Goal: Task Accomplishment & Management: Use online tool/utility

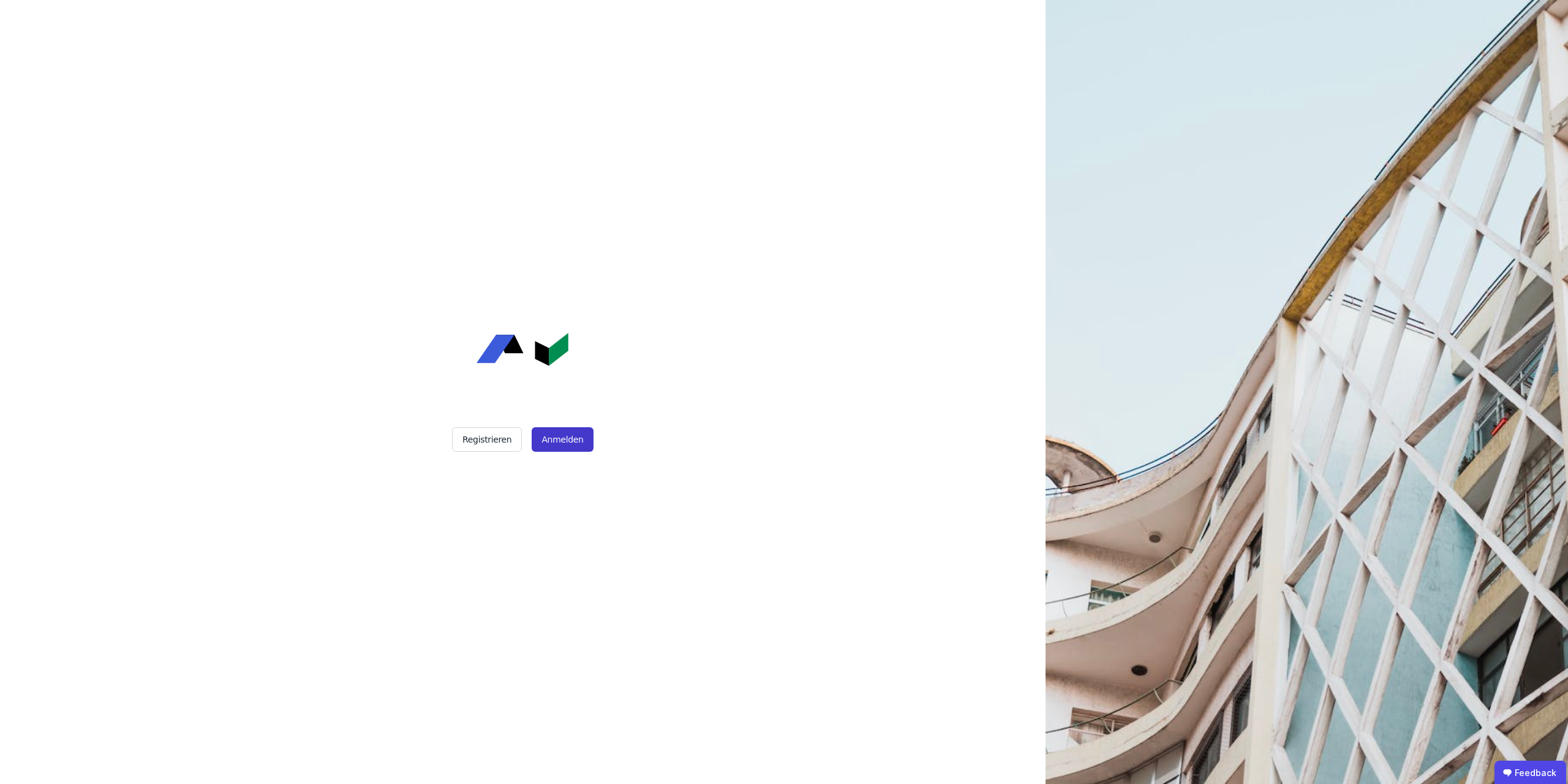
click at [552, 442] on button "Anmelden" at bounding box center [562, 439] width 61 height 25
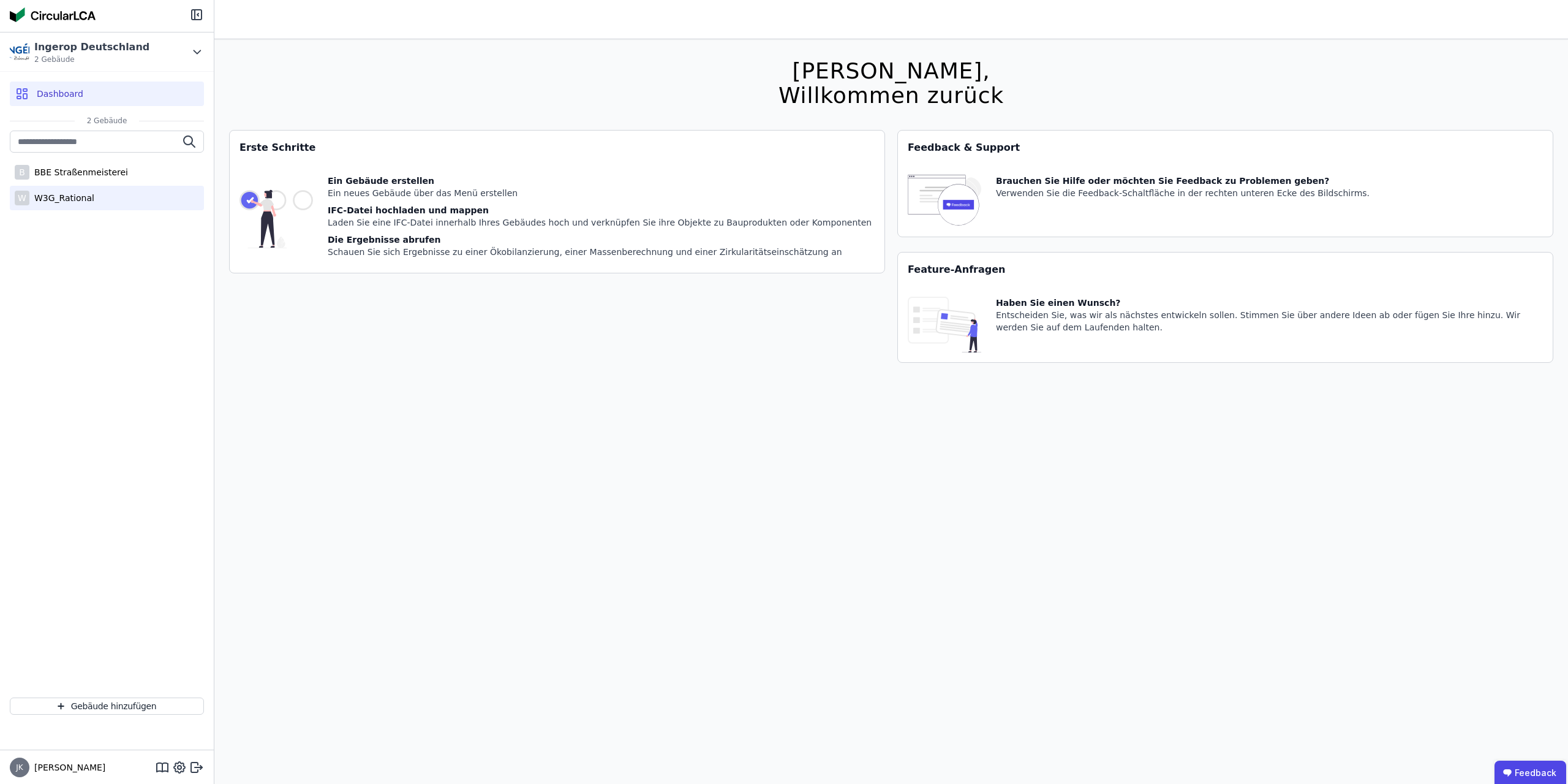
click at [106, 197] on div "W W3G_Rational" at bounding box center [106, 198] width 194 height 25
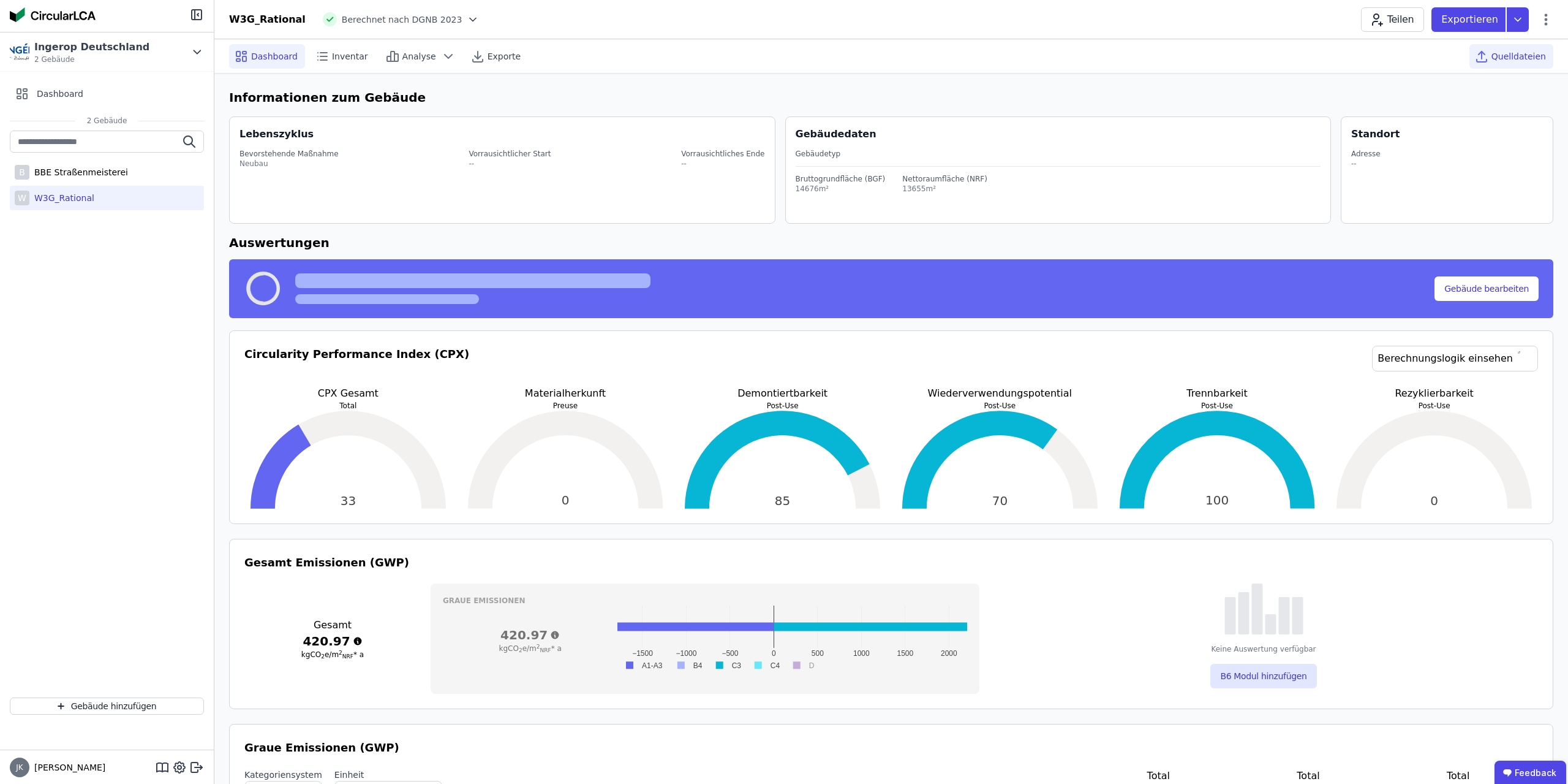
click at [1533, 56] on span "Quelldateien" at bounding box center [1519, 56] width 55 height 12
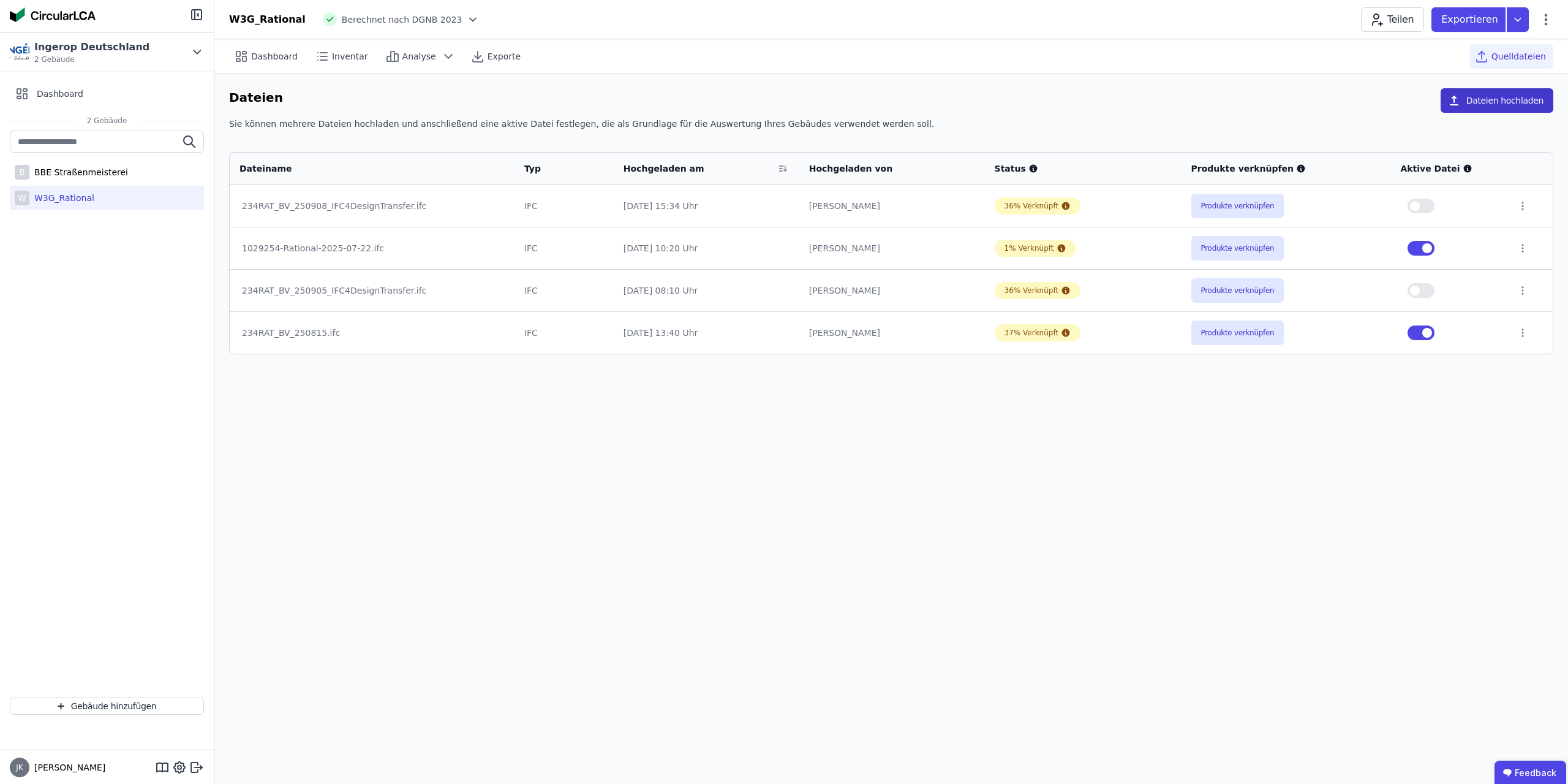
click at [1524, 102] on button "Dateien hochladen" at bounding box center [1497, 100] width 113 height 25
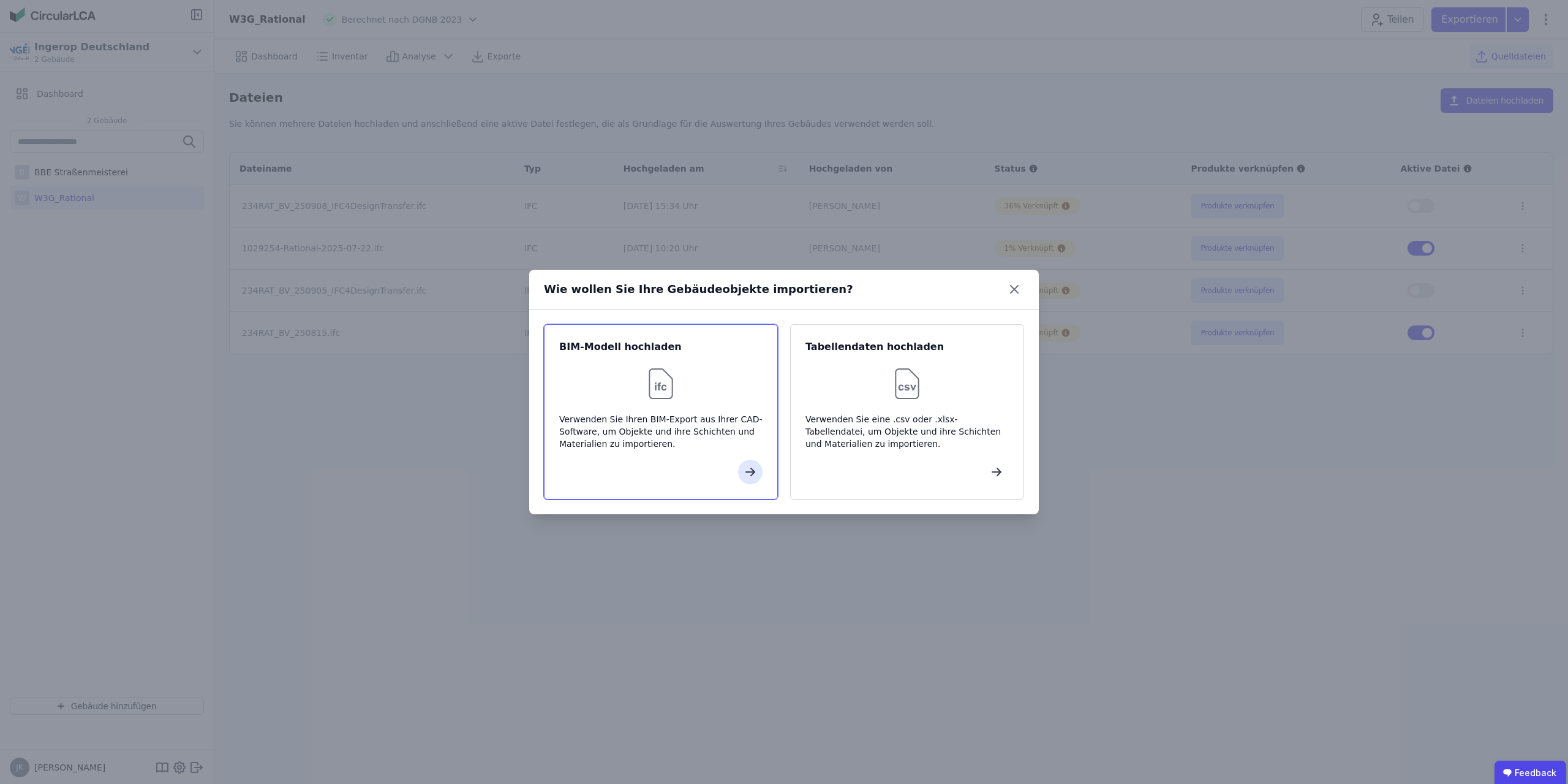
click at [683, 379] on div at bounding box center [661, 383] width 203 height 39
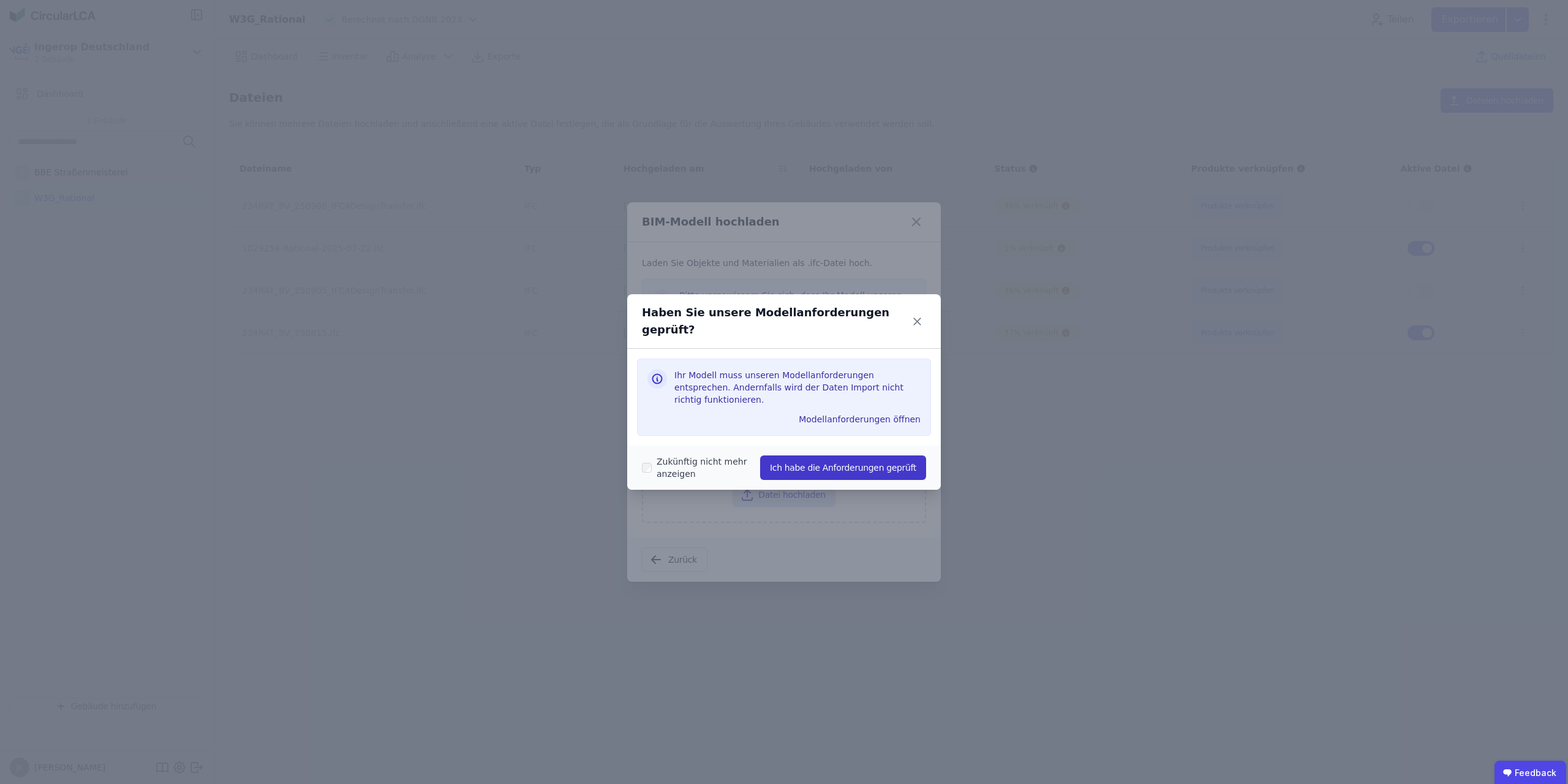
click at [840, 456] on button "Ich habe die Anforderungen geprüft" at bounding box center [843, 468] width 166 height 25
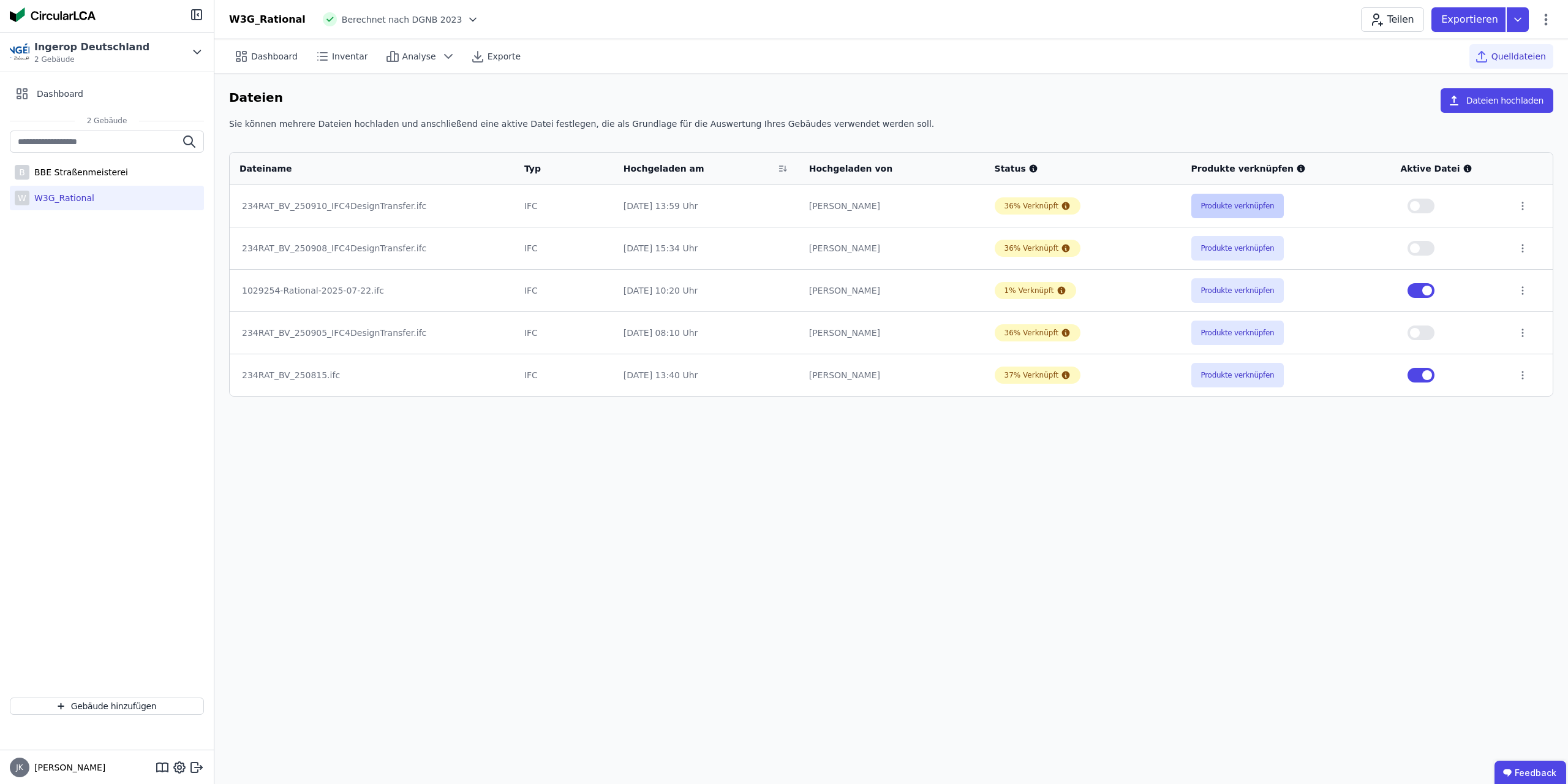
click at [1234, 208] on button "Produkte verknüpfen" at bounding box center [1237, 206] width 93 height 25
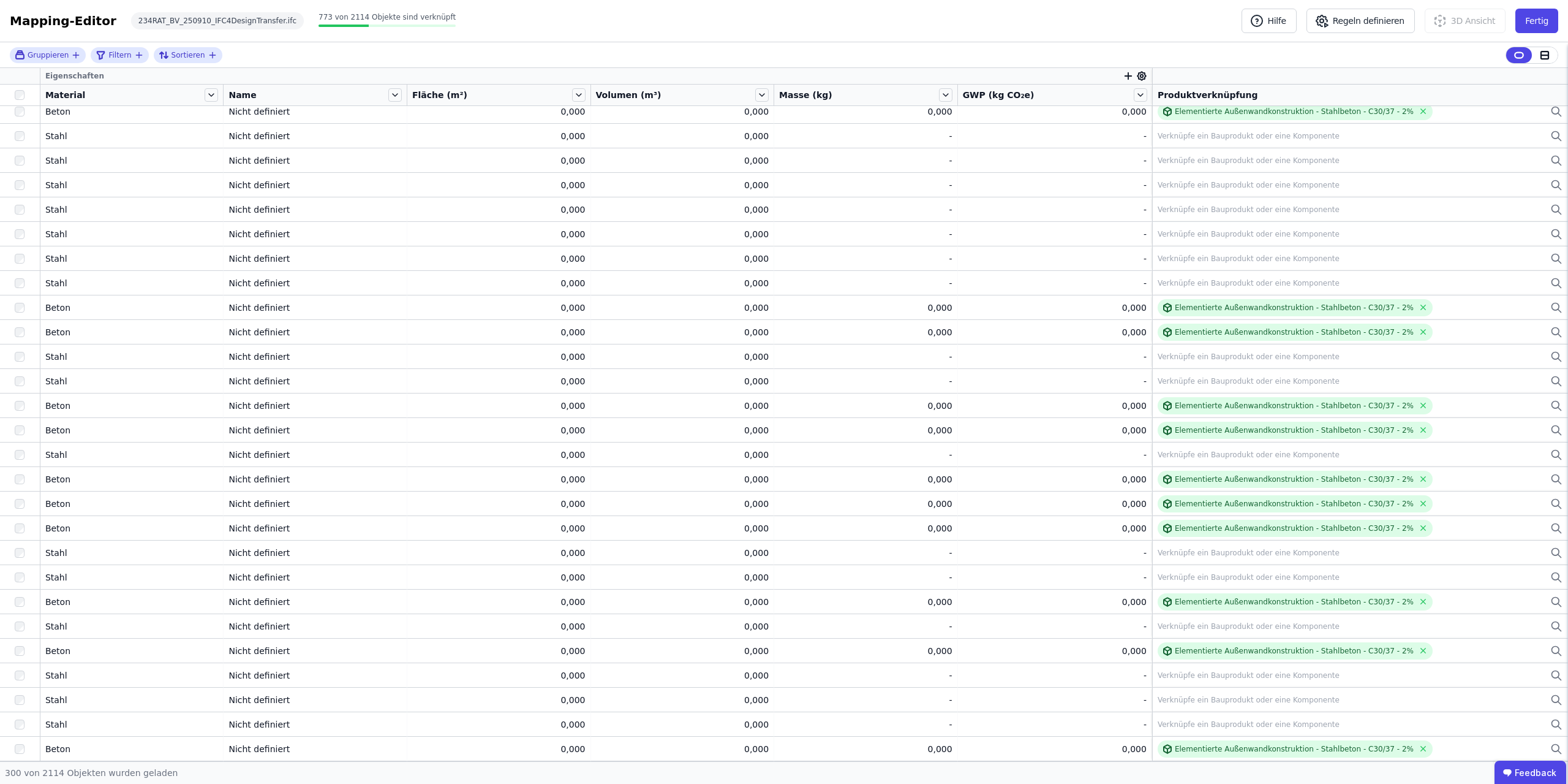
scroll to position [5020, 0]
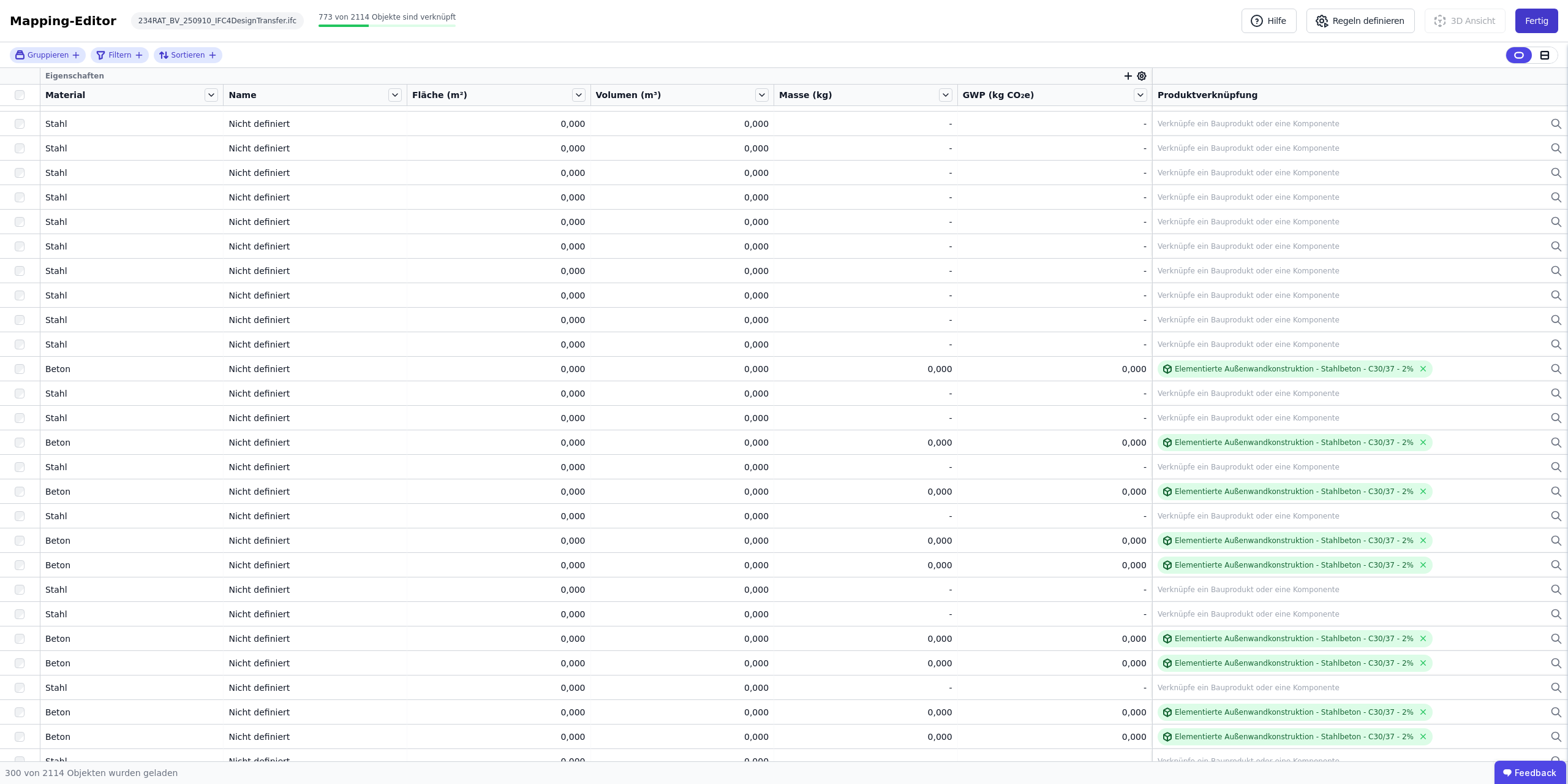
click at [1534, 19] on button "Fertig" at bounding box center [1537, 21] width 43 height 25
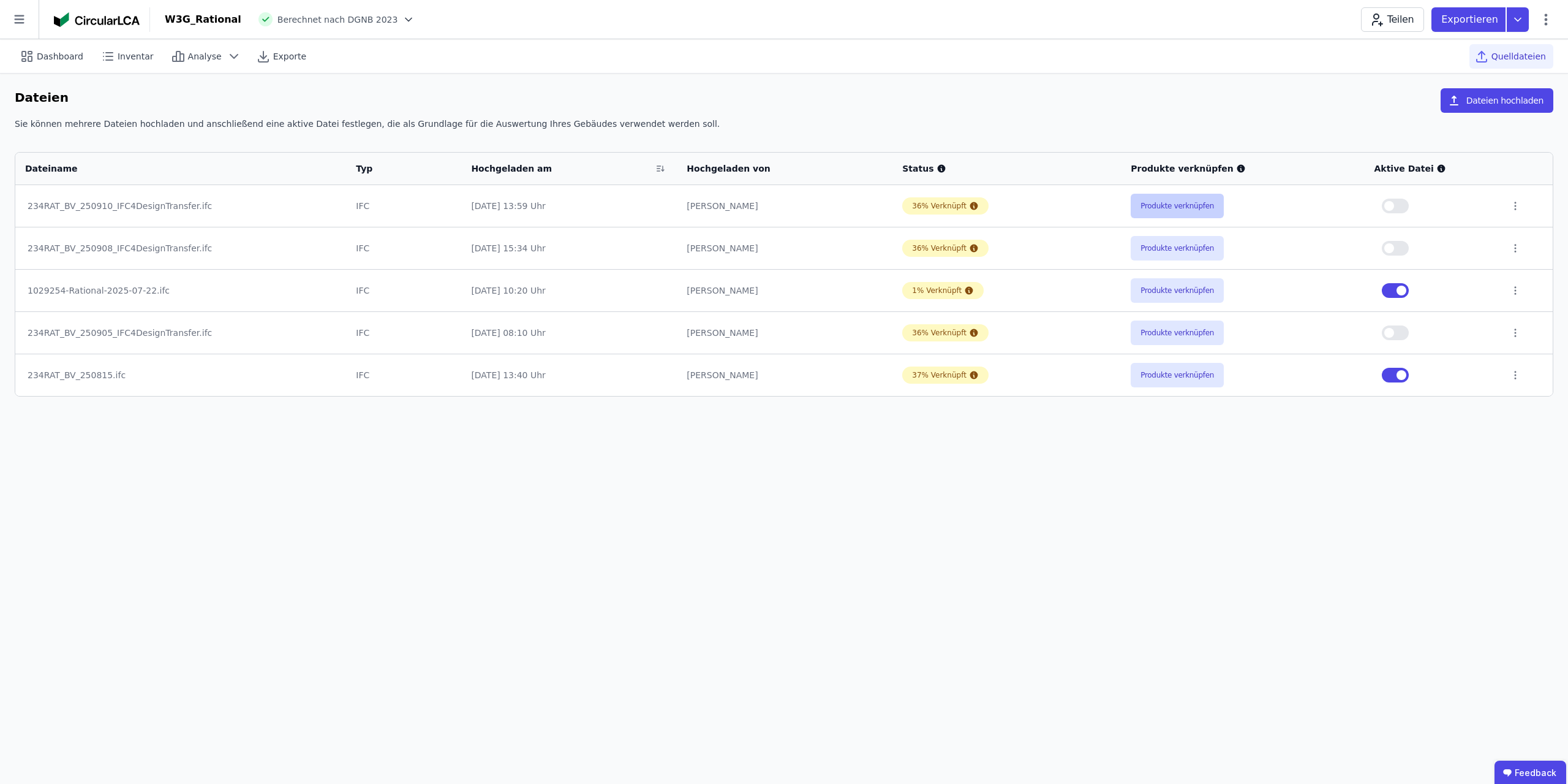
click at [1190, 209] on button "Produkte verknüpfen" at bounding box center [1177, 206] width 93 height 25
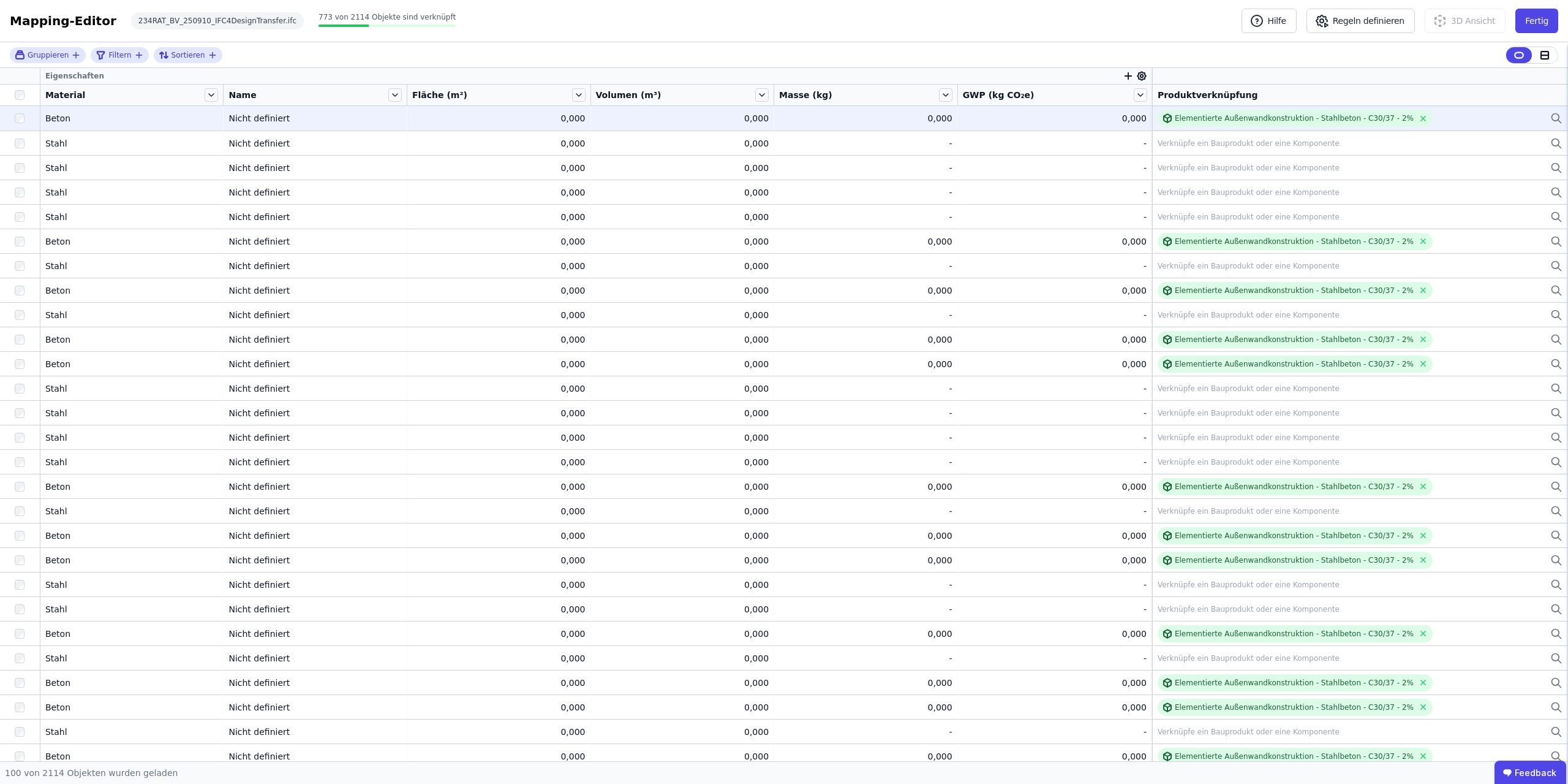
click at [880, 117] on div "0,000" at bounding box center [865, 118] width 173 height 12
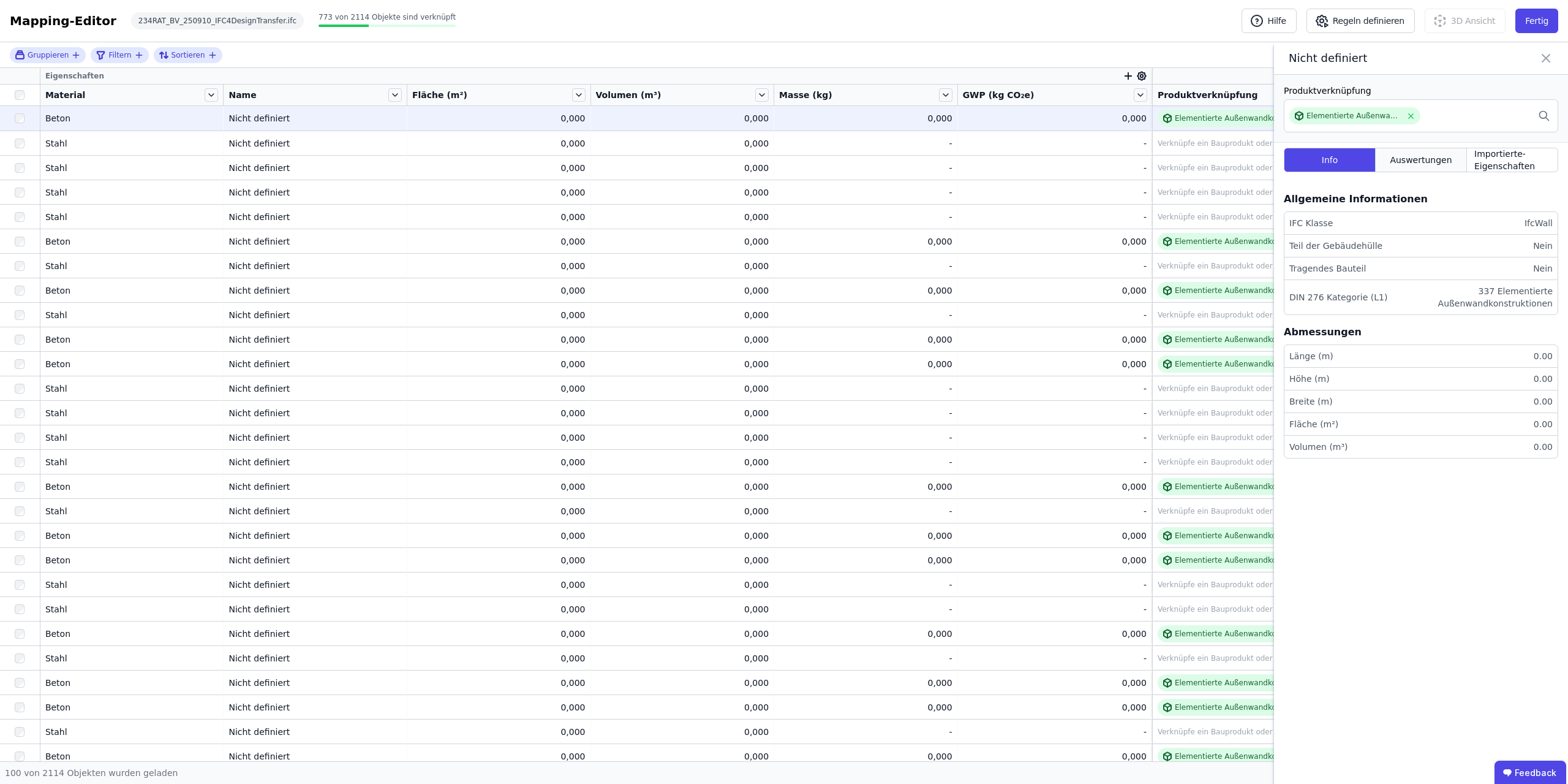
click at [1412, 153] on div "Auswertungen" at bounding box center [1421, 160] width 91 height 25
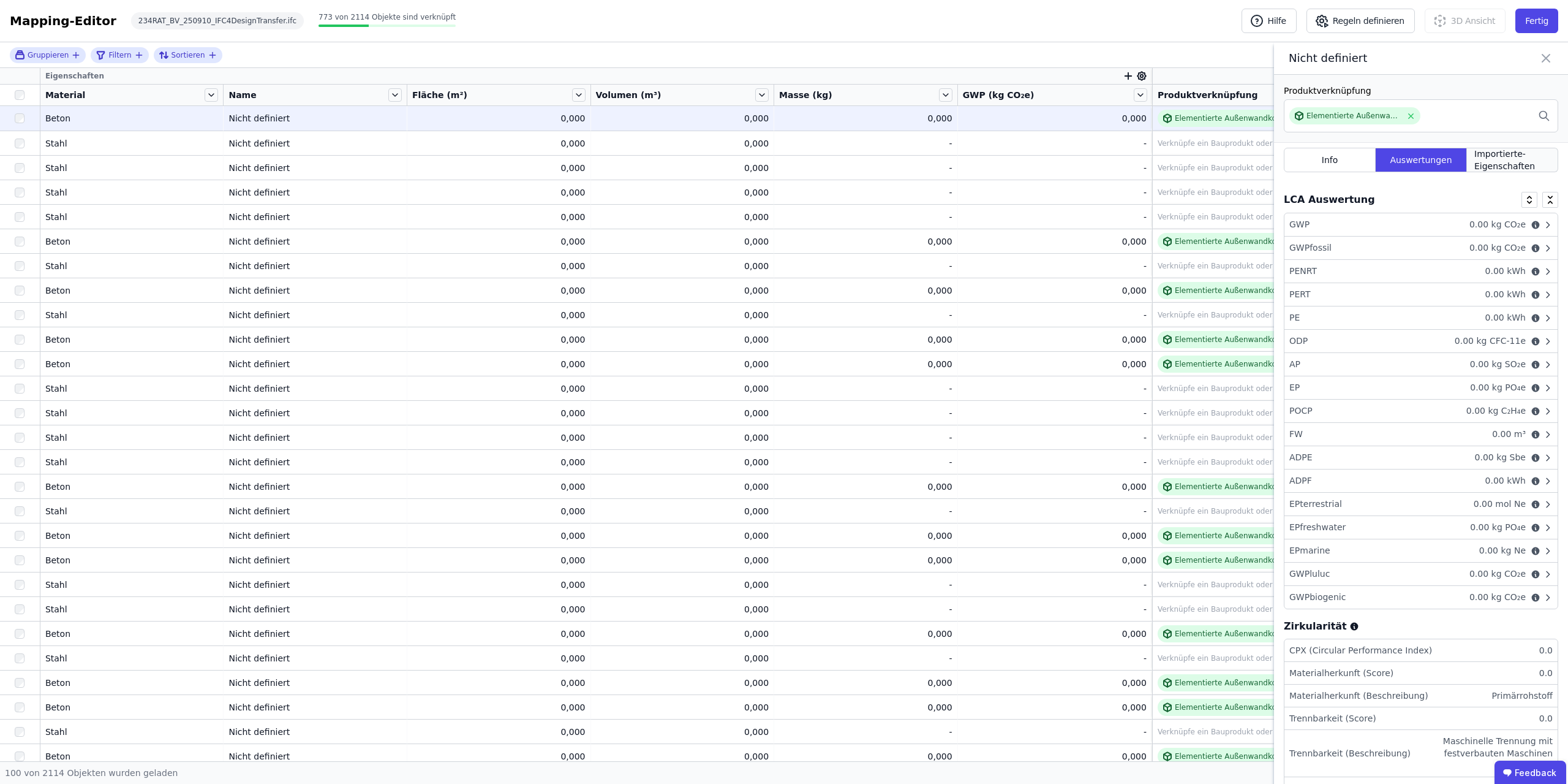
click at [1531, 156] on span "Importierte-Eigenschaften" at bounding box center [1512, 160] width 76 height 25
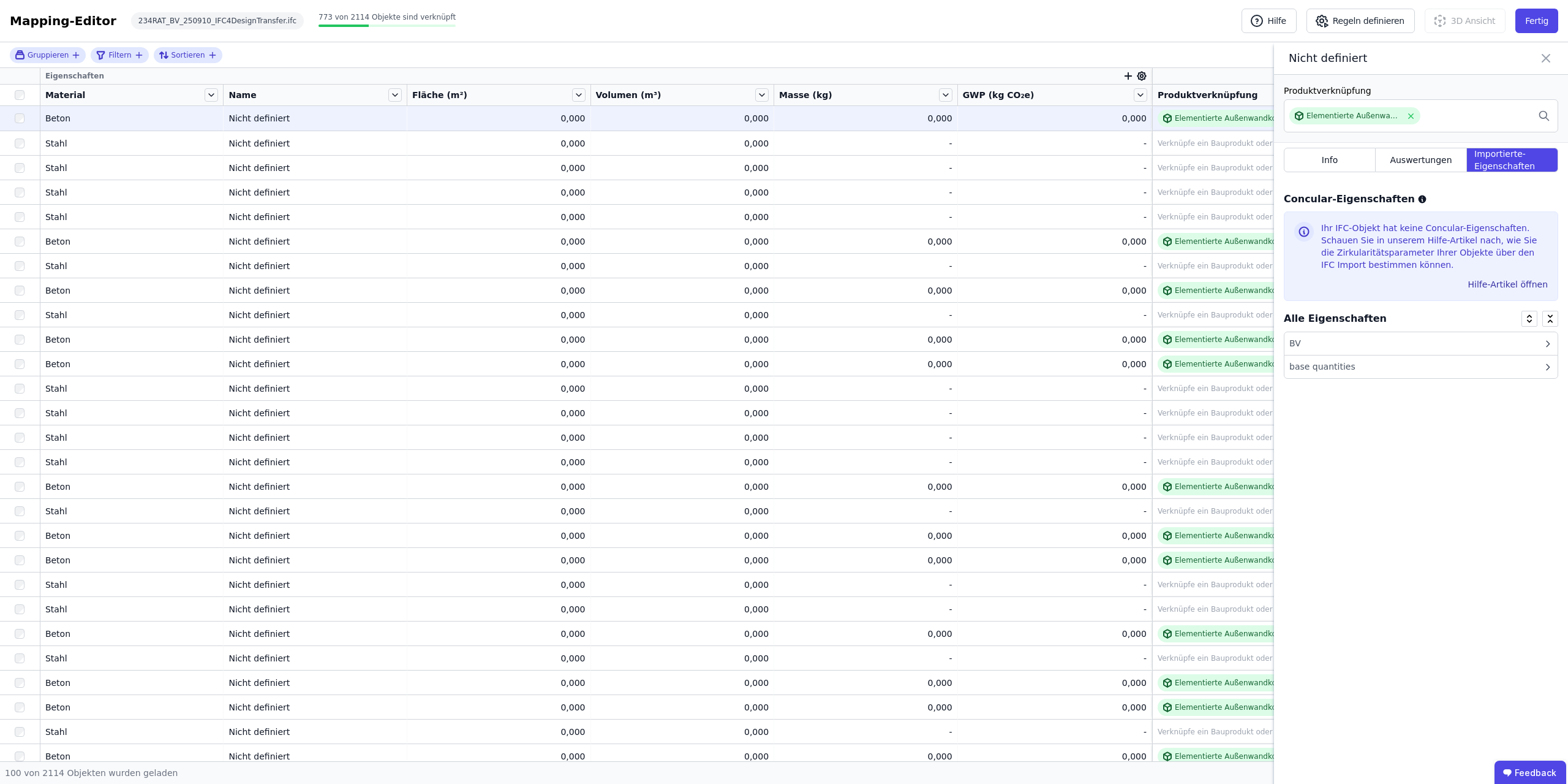
click at [1376, 366] on div "base quantities" at bounding box center [1421, 367] width 273 height 23
drag, startPoint x: 1495, startPoint y: 413, endPoint x: 1567, endPoint y: 407, distance: 72.2
click at [1567, 407] on div "Info Auswertungen Importierte-Eigenschaften Concular-Eigenschaften Ihr IFC-Obje…" at bounding box center [1421, 305] width 294 height 324
click at [1450, 248] on div "Ihr IFC-Objekt hat keine Concular-Eigenschaften. Schauen Sie in unserem Hilfe-A…" at bounding box center [1434, 249] width 226 height 54
click at [1419, 199] on icon at bounding box center [1423, 200] width 8 height 8
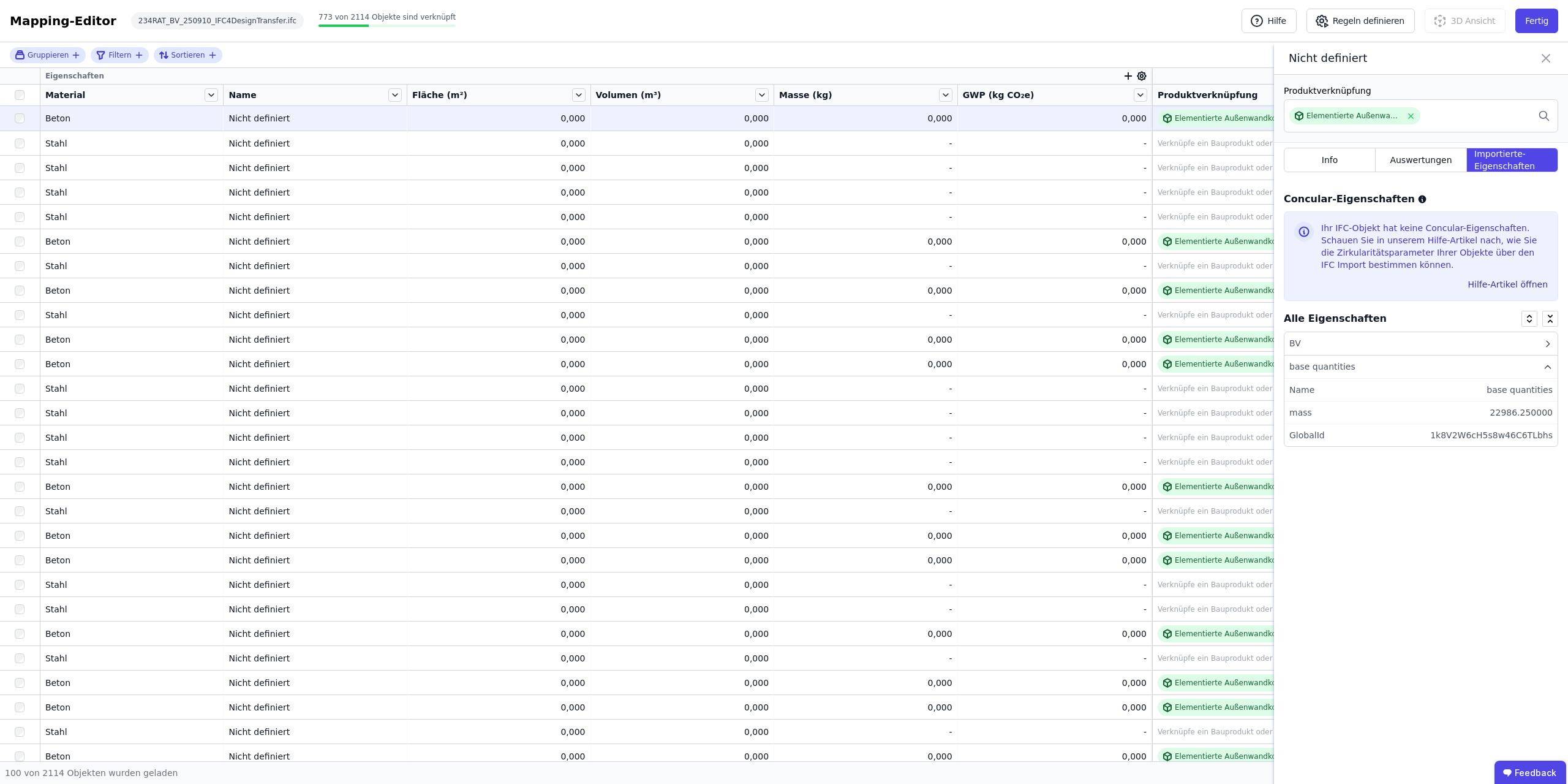
click at [1375, 341] on div "BV" at bounding box center [1421, 343] width 273 height 23
click at [1543, 56] on icon at bounding box center [1546, 58] width 7 height 7
